Goal: Find specific page/section: Find specific page/section

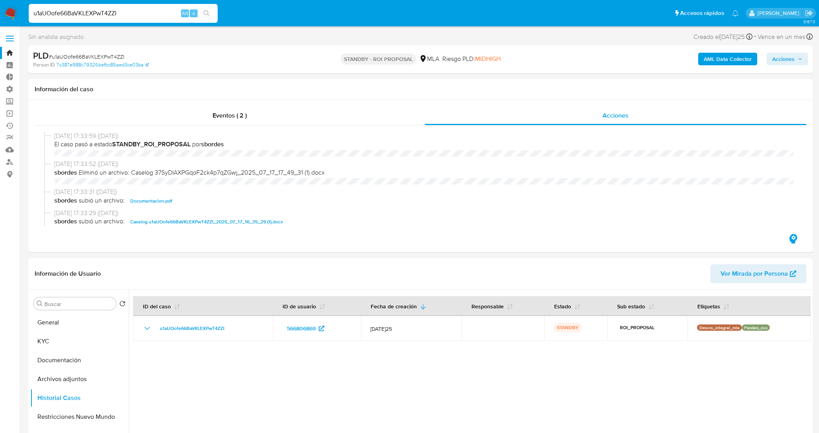
select select "10"
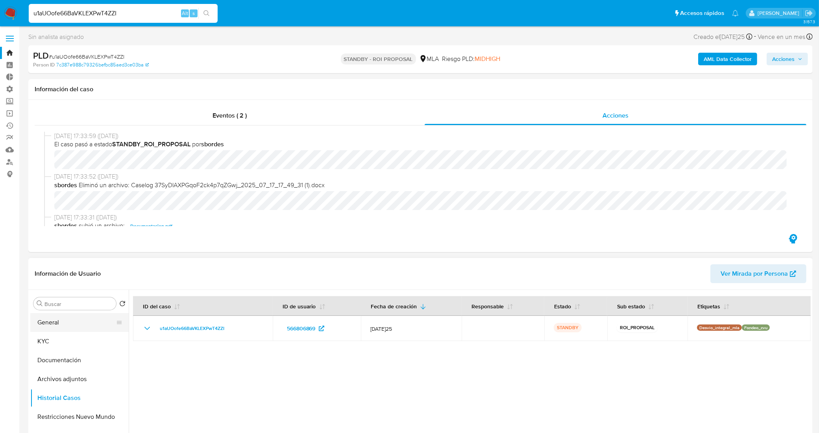
scroll to position [98, 0]
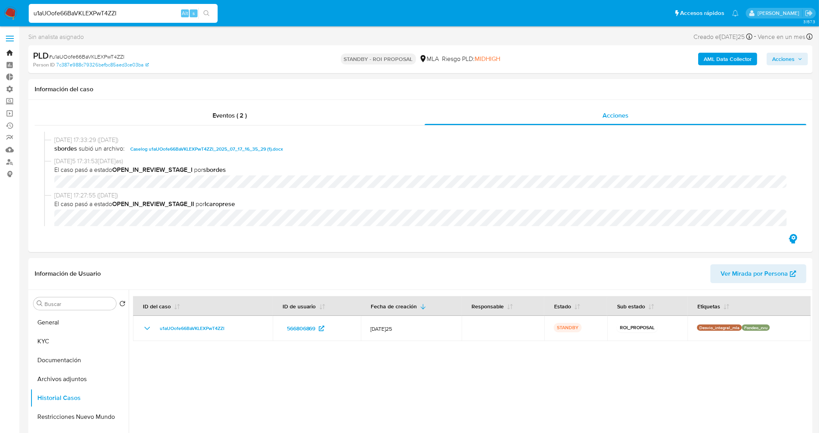
click at [8, 54] on link "Bandeja" at bounding box center [47, 53] width 94 height 12
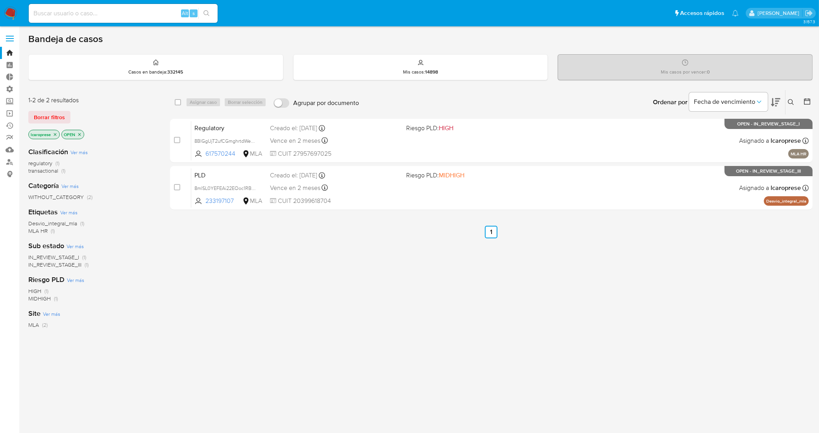
click at [147, 13] on input at bounding box center [123, 13] width 189 height 10
paste input "m2rmubrxAgnwtL7kDZzSzsLg"
type input "m2rmubrxAgnwtL7kDZzSzsLg"
